Goal: Navigation & Orientation: Find specific page/section

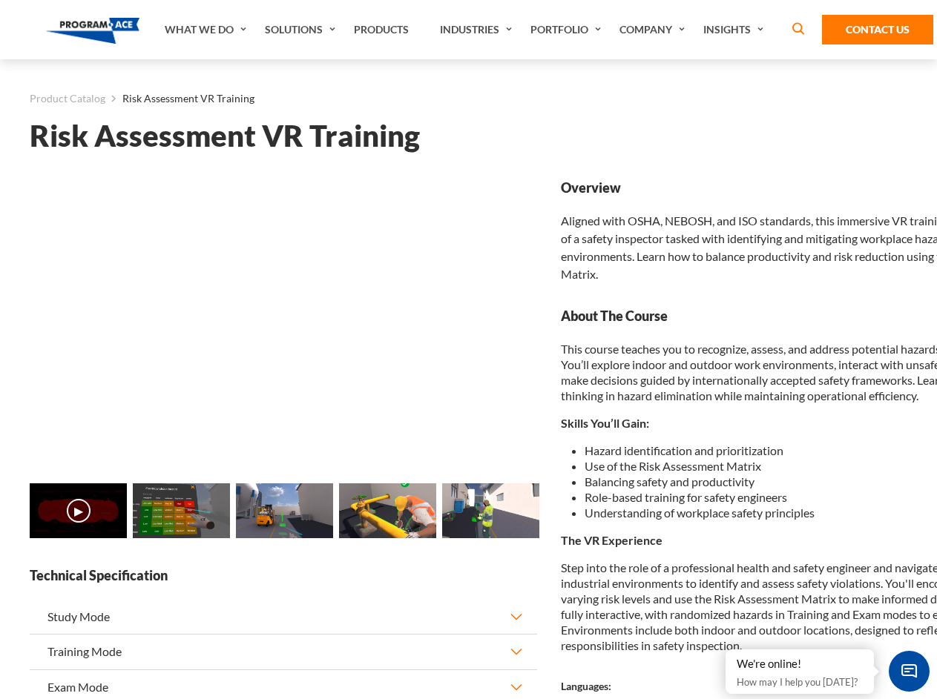
click at [302, 30] on link "Solutions" at bounding box center [301, 29] width 89 height 59
click at [0, 0] on div "AI & Computer Vision Solutions Computer Vision Quality Control AI tools for fas…" at bounding box center [0, 0] width 0 height 0
click at [0, 0] on div "AI & Computer Vision Solutions Virtual Training Solutions Virtual Tour Solution…" at bounding box center [0, 0] width 0 height 0
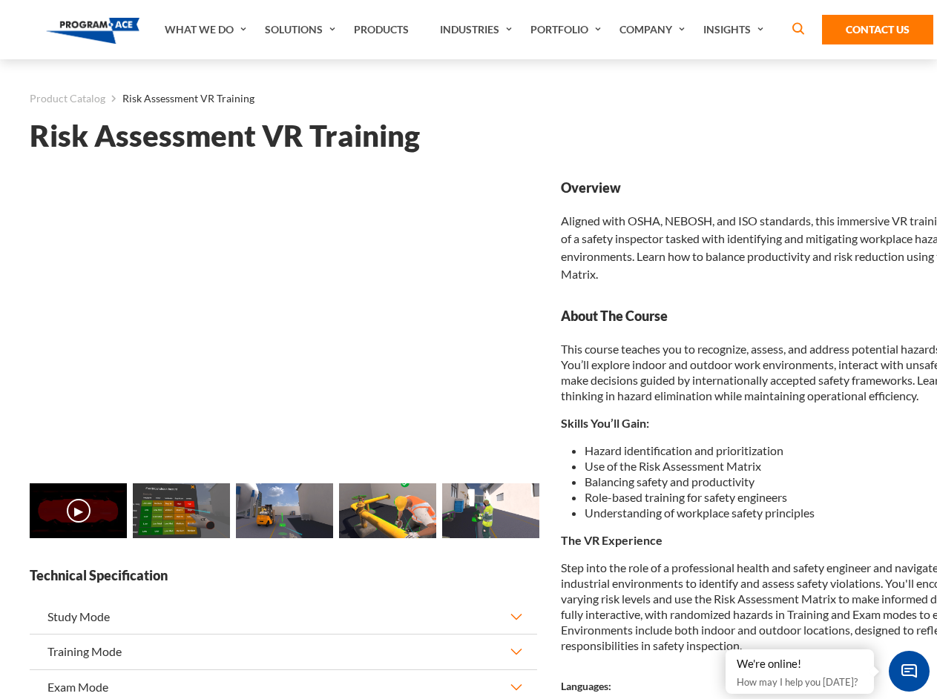
click at [0, 0] on div "AI & Computer Vision Solutions Virtual Training Solutions Virtual Tour Solution…" at bounding box center [0, 0] width 0 height 0
click at [0, 0] on div "AI & Computer Vision Solutions Computer Vision Quality Control AI tools for fas…" at bounding box center [0, 0] width 0 height 0
